Goal: Navigation & Orientation: Find specific page/section

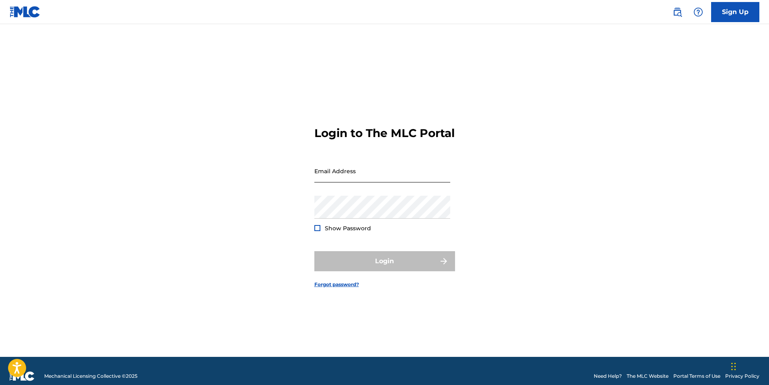
click at [324, 178] on input "Email Address" at bounding box center [382, 171] width 136 height 23
type input "[PERSON_NAME][EMAIL_ADDRESS][DOMAIN_NAME]"
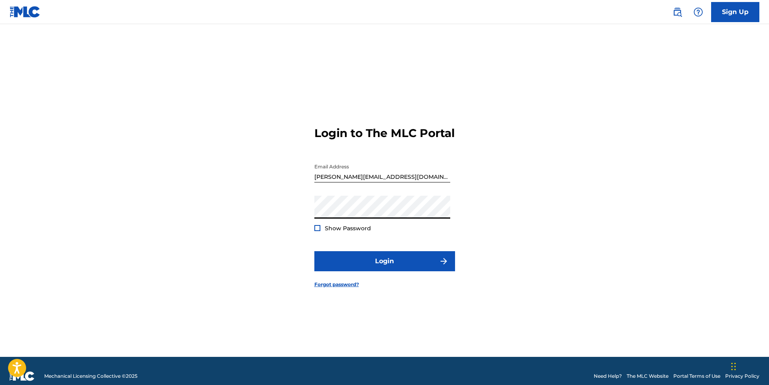
click at [314, 251] on button "Login" at bounding box center [384, 261] width 141 height 20
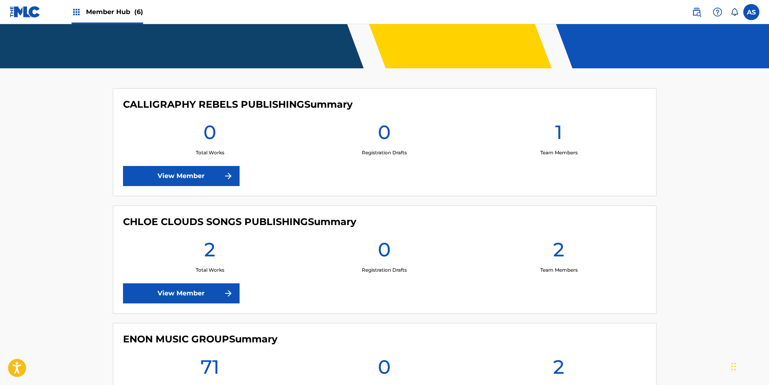
scroll to position [156, 0]
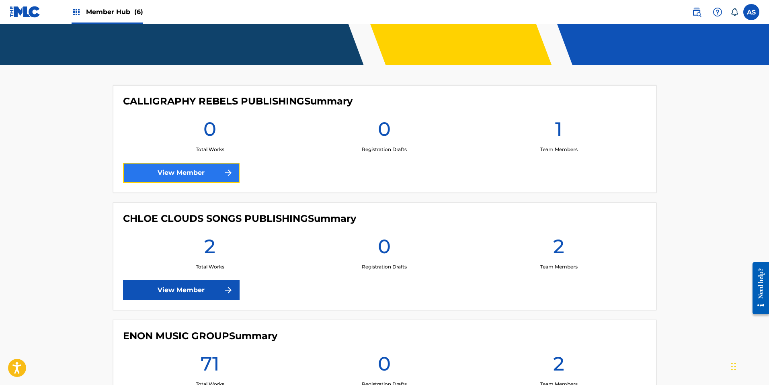
click at [201, 172] on link "View Member" at bounding box center [181, 173] width 117 height 20
